Goal: Find specific page/section: Locate a particular part of the current website

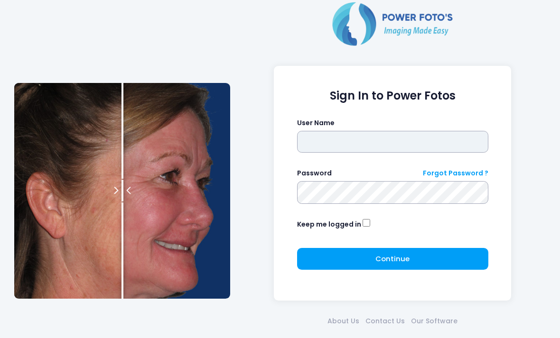
type input "*******"
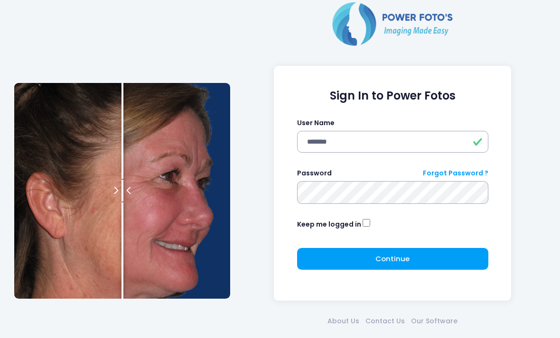
click button "submit" at bounding box center [0, 0] width 0 height 0
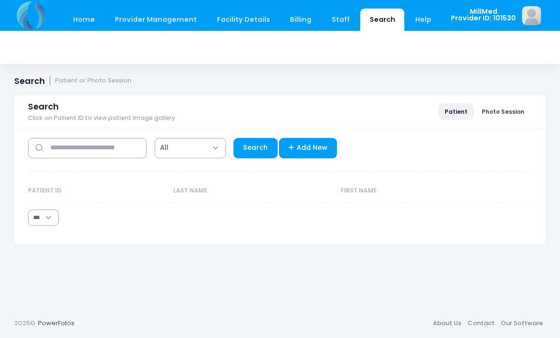
select select "***"
click at [68, 150] on input "text" at bounding box center [87, 148] width 119 height 20
type input "*******"
click at [259, 145] on link "Search" at bounding box center [255, 148] width 44 height 20
select select "***"
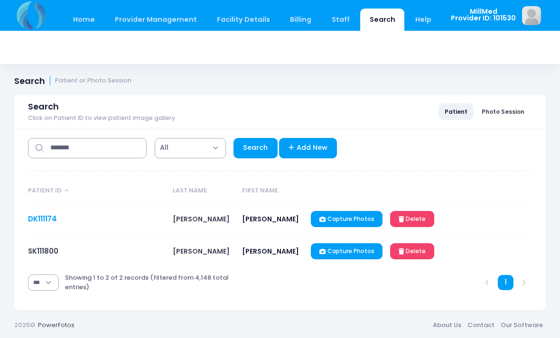
click at [33, 221] on link "DK111174" at bounding box center [42, 219] width 29 height 10
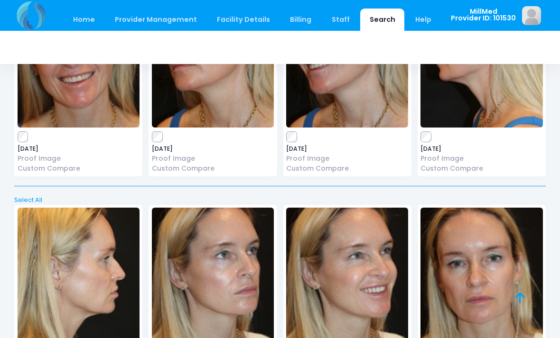
scroll to position [2887, 0]
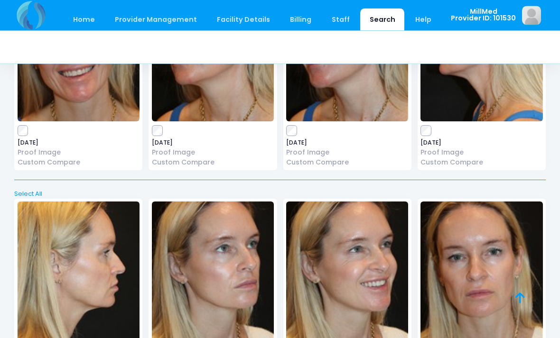
click at [496, 226] on img at bounding box center [481, 273] width 122 height 142
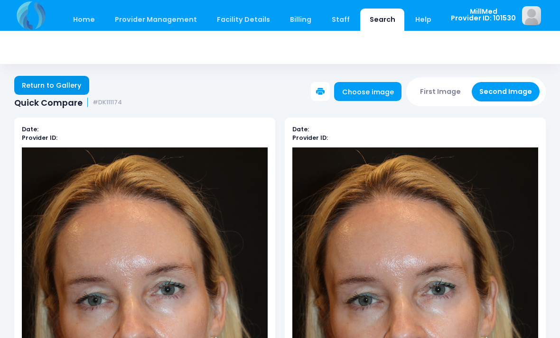
click at [57, 85] on link "Return to Gallery" at bounding box center [51, 85] width 75 height 19
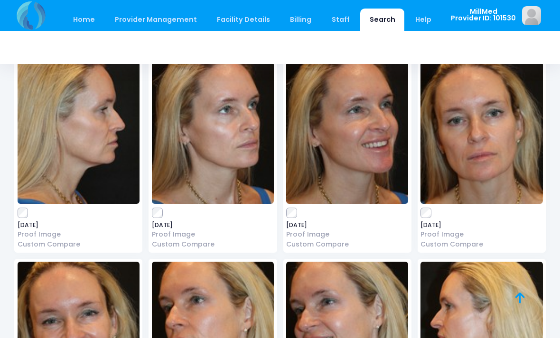
scroll to position [2607, 0]
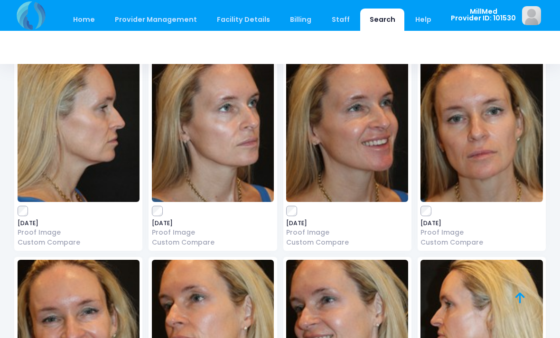
click at [499, 134] on img at bounding box center [481, 131] width 122 height 142
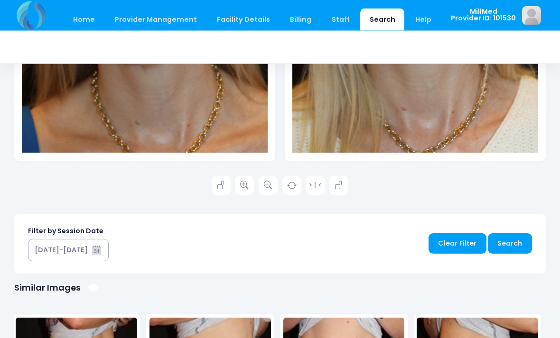
scroll to position [364, 0]
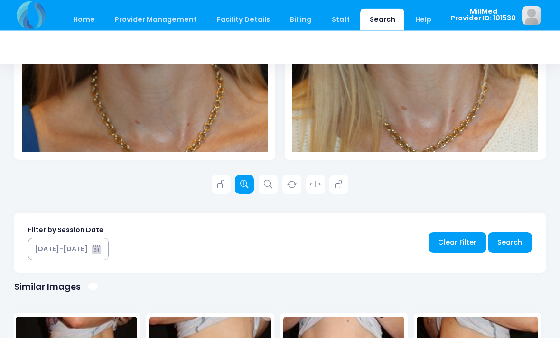
click at [237, 185] on link at bounding box center [244, 184] width 19 height 19
click at [235, 184] on link at bounding box center [244, 184] width 19 height 19
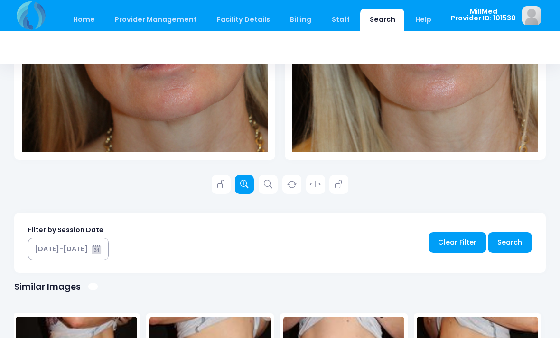
click at [235, 183] on link at bounding box center [244, 184] width 19 height 19
click at [238, 184] on link at bounding box center [244, 184] width 19 height 19
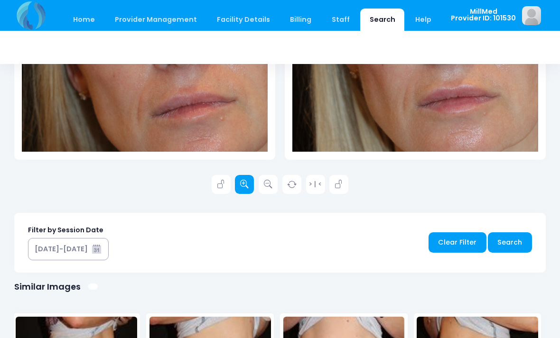
click at [243, 182] on icon at bounding box center [244, 184] width 9 height 9
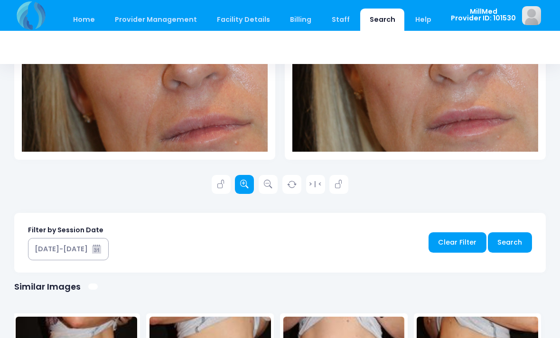
click at [247, 185] on icon at bounding box center [244, 184] width 9 height 9
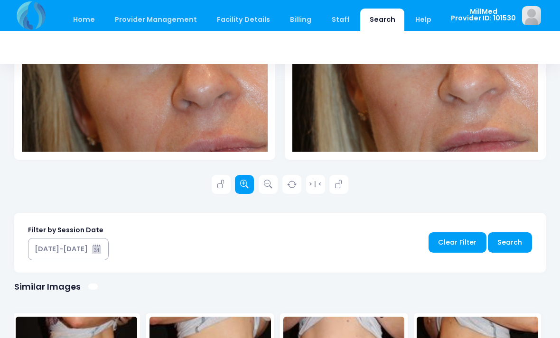
click at [241, 185] on icon at bounding box center [244, 184] width 9 height 9
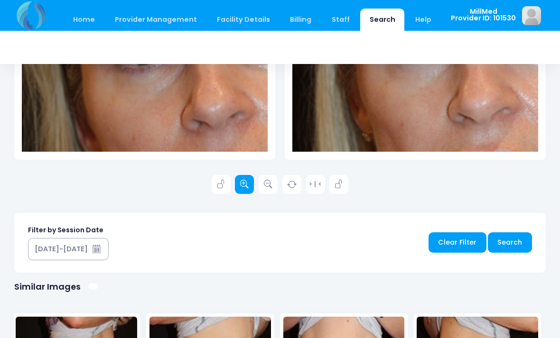
click at [241, 183] on icon at bounding box center [244, 184] width 9 height 9
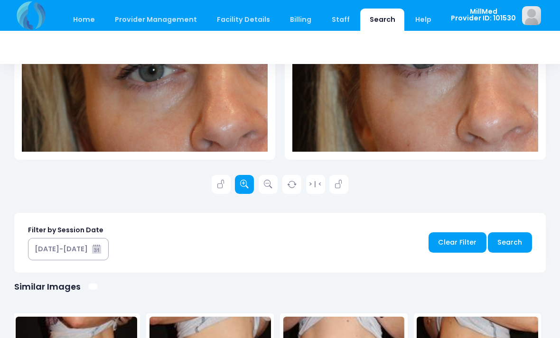
click at [245, 182] on icon at bounding box center [244, 184] width 9 height 9
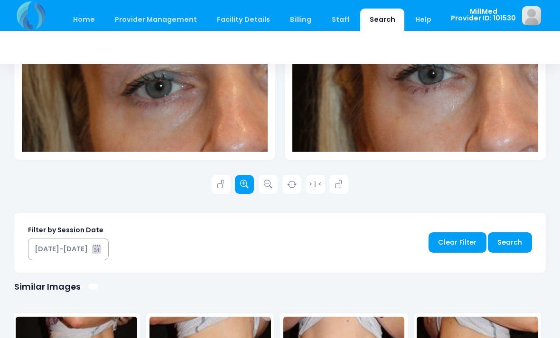
click at [246, 180] on icon at bounding box center [244, 184] width 9 height 9
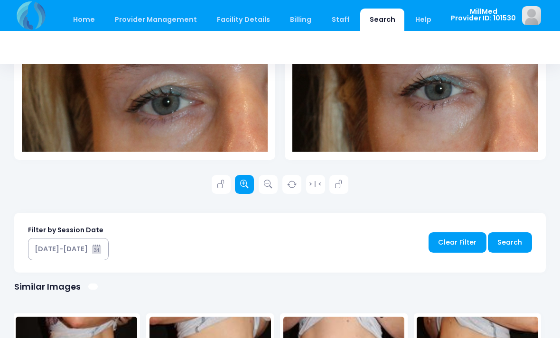
click at [245, 179] on link at bounding box center [244, 184] width 19 height 19
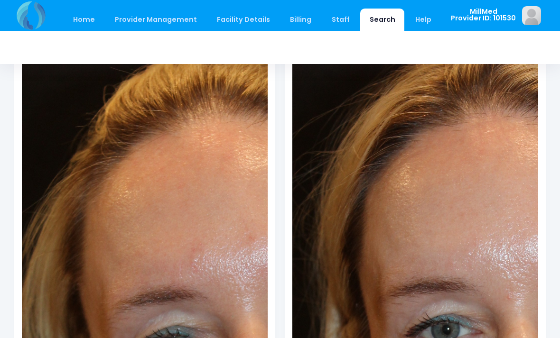
scroll to position [139, 0]
